Goal: Check status: Check status

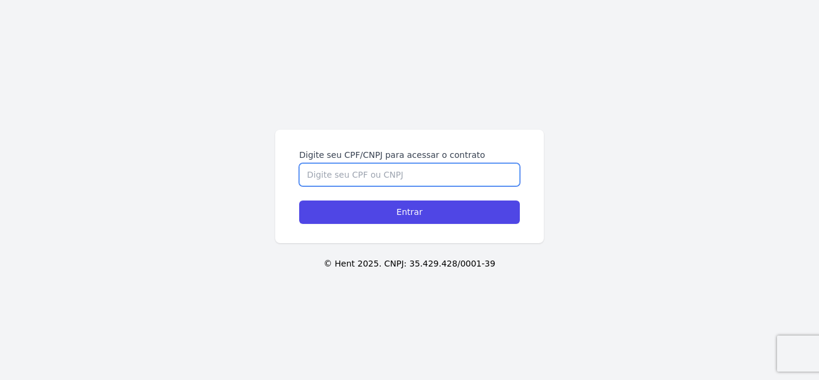
click at [411, 163] on input "Digite seu CPF/CNPJ para acessar o contrato" at bounding box center [409, 174] width 221 height 23
type input "52235649874"
click at [299, 200] on input "Entrar" at bounding box center [409, 211] width 221 height 23
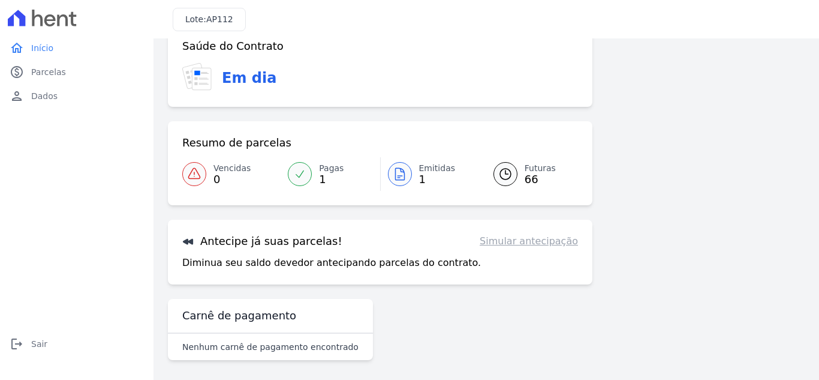
scroll to position [78, 0]
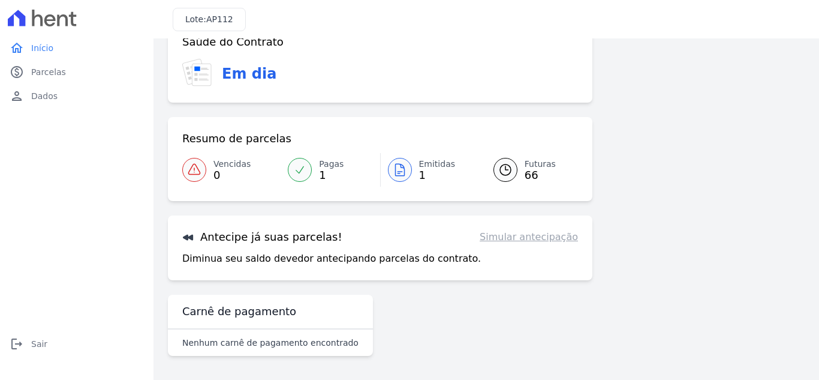
click at [538, 230] on link "Simular antecipação" at bounding box center [529, 237] width 98 height 14
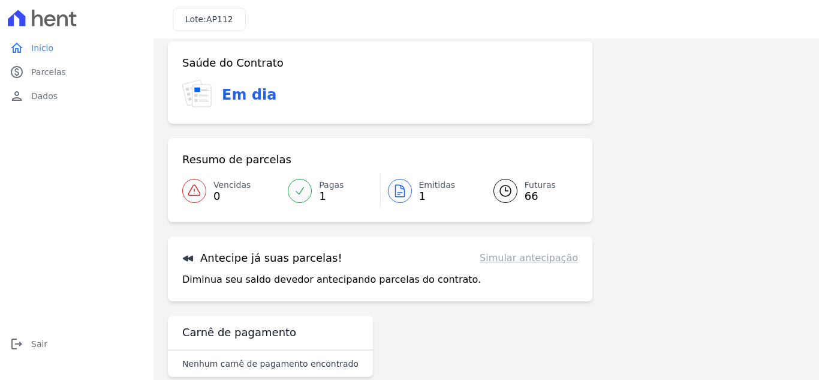
scroll to position [0, 0]
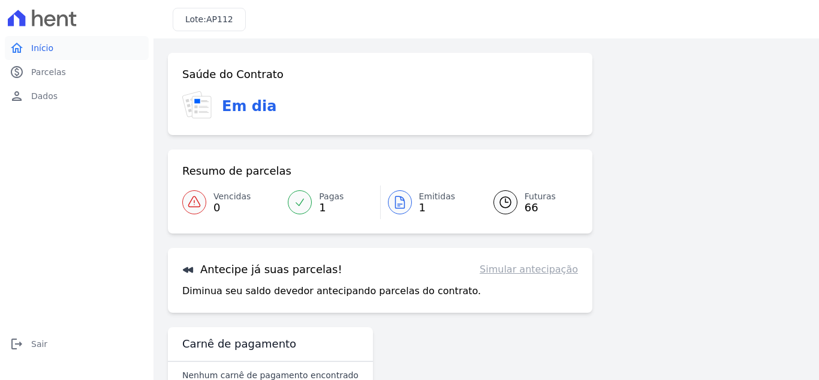
click at [71, 50] on link "home Início" at bounding box center [77, 48] width 144 height 24
click at [55, 58] on link "home Início" at bounding box center [77, 48] width 144 height 24
click at [70, 29] on div at bounding box center [77, 18] width 144 height 36
click at [74, 24] on icon at bounding box center [73, 19] width 8 height 14
click at [70, 71] on link "paid Parcelas" at bounding box center [77, 72] width 144 height 24
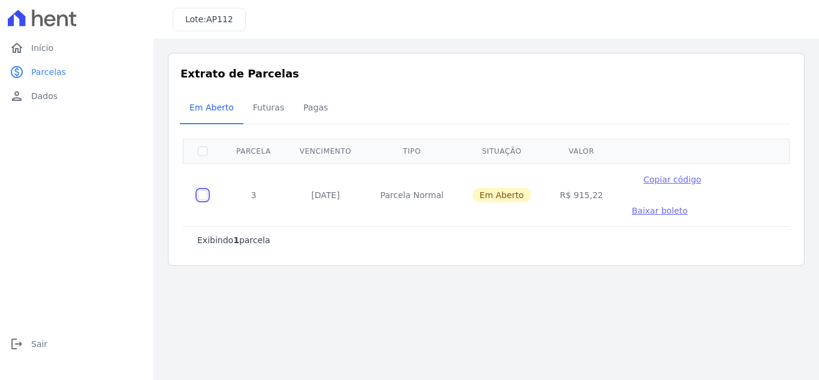
click at [200, 190] on input "checkbox" at bounding box center [203, 195] width 10 height 10
checkbox input "true"
click at [200, 190] on input "checkbox" at bounding box center [203, 195] width 10 height 10
checkbox input "false"
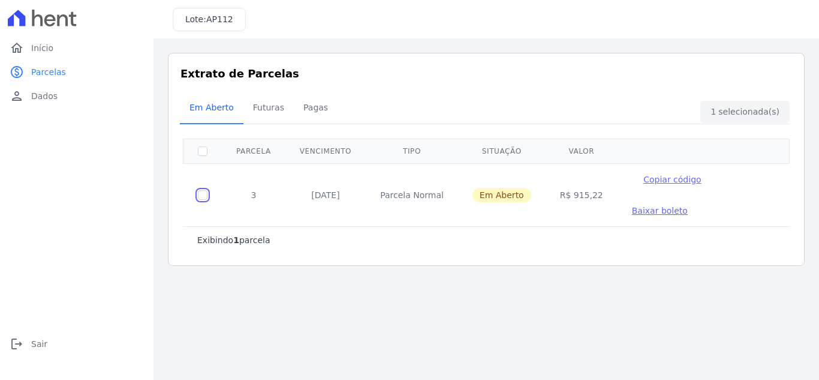
checkbox input "false"
